Goal: Browse casually: Explore the website without a specific task or goal

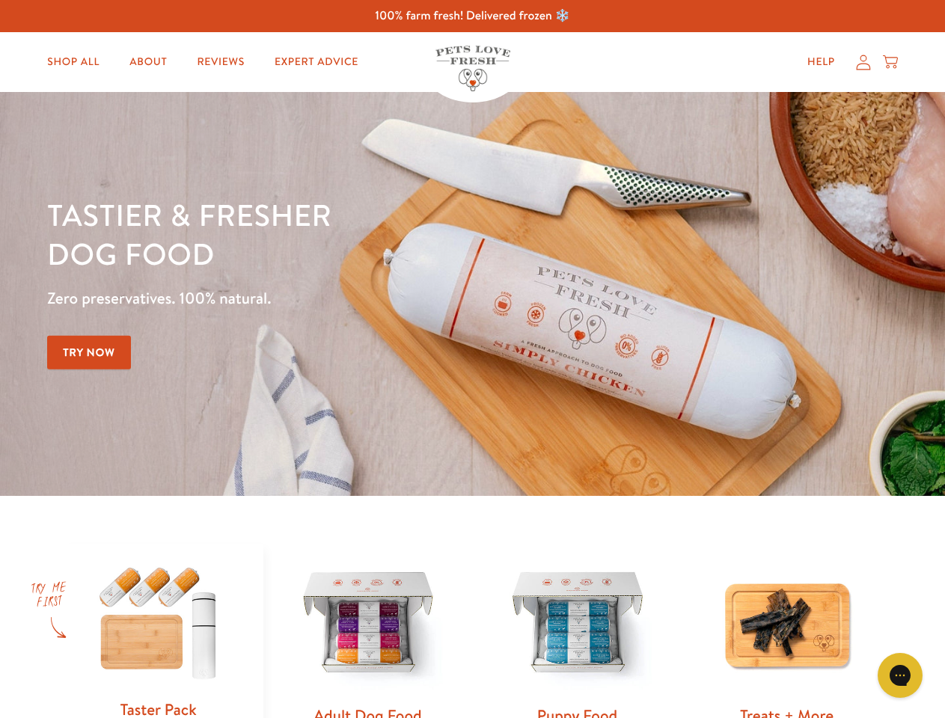
click at [472, 359] on div "Tastier & fresher dog food Zero preservatives. 100% natural. Try Now" at bounding box center [330, 293] width 567 height 197
click at [900, 675] on icon "Gorgias live chat" at bounding box center [899, 675] width 14 height 14
